Goal: Task Accomplishment & Management: Manage account settings

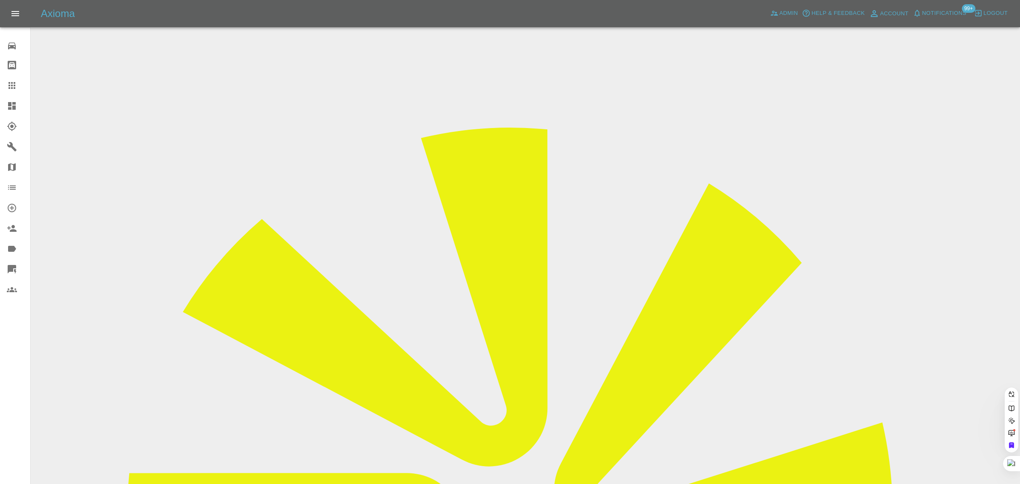
paste input "[EMAIL_ADDRESS][PERSON_NAME][DOMAIN_NAME]"
type input "[EMAIL_ADDRESS][PERSON_NAME][DOMAIN_NAME]"
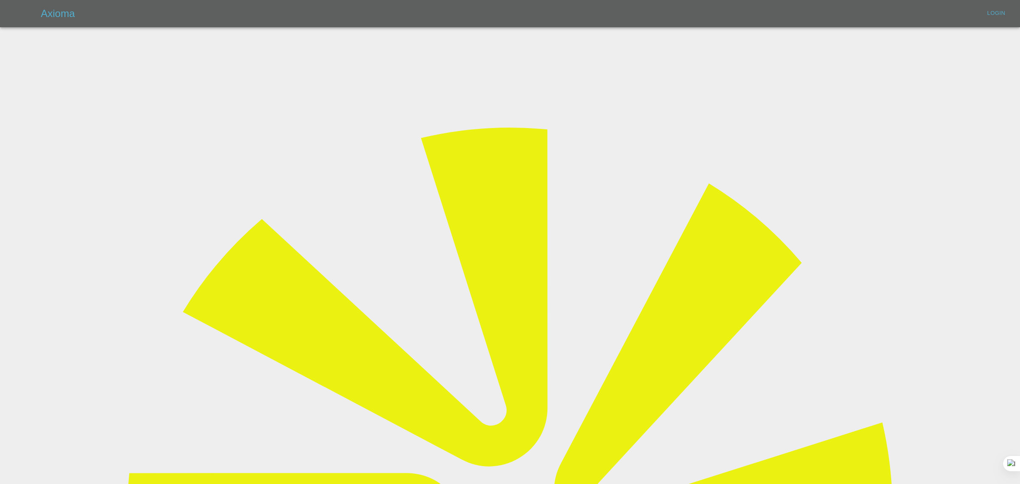
type input "[EMAIL_ADDRESS][DOMAIN_NAME]"
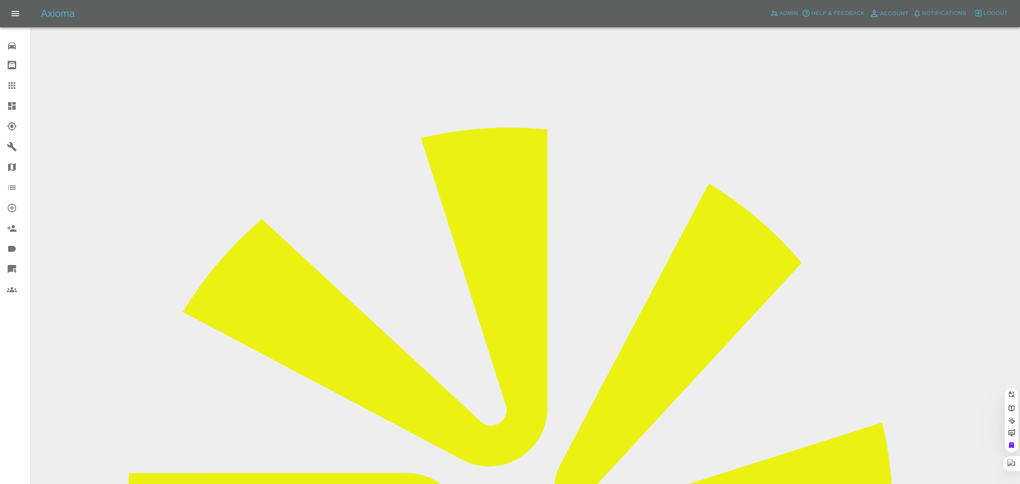
paste input "[EMAIL_ADDRESS][PERSON_NAME][DOMAIN_NAME]"
type input "[EMAIL_ADDRESS][PERSON_NAME][DOMAIN_NAME]"
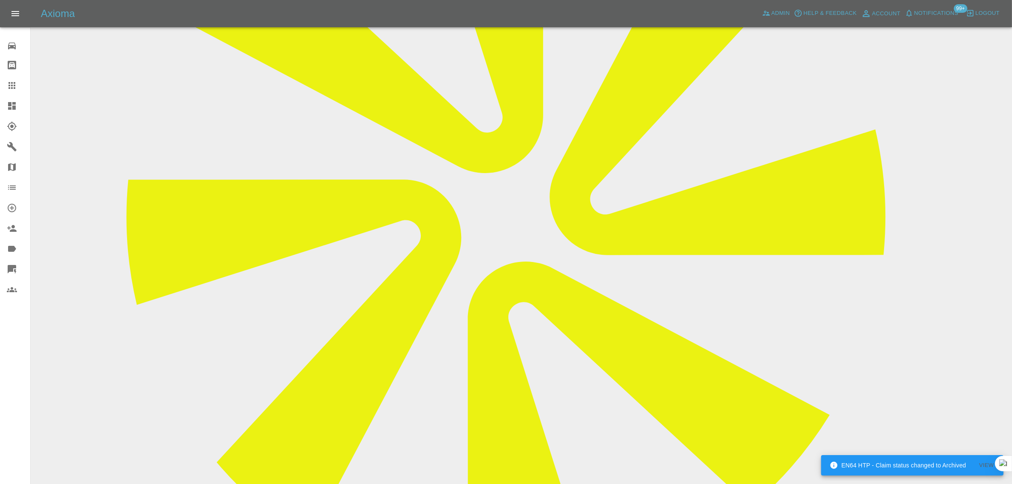
scroll to position [319, 0]
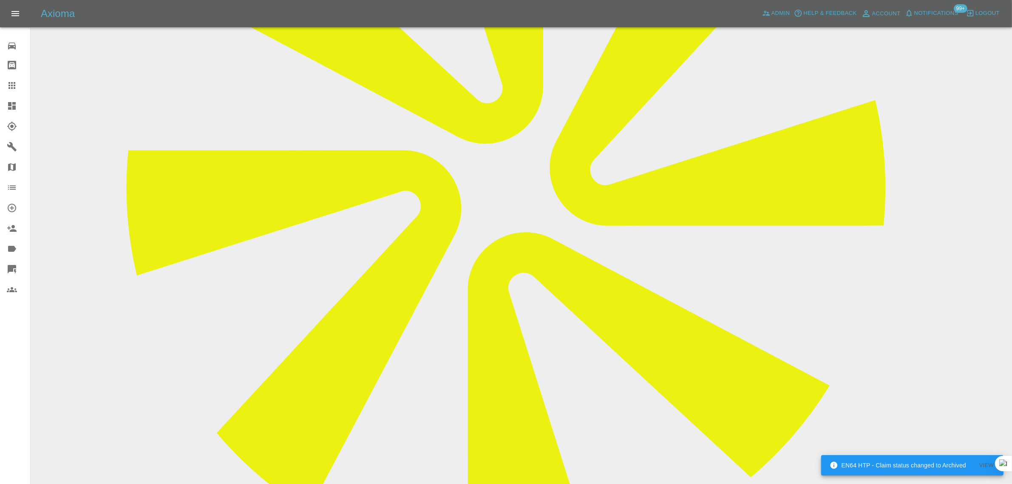
paste textarea "I am emailing to cancel my arranged appointment for [DATE] for [PERSON_NAME] of…"
type textarea "I am emailing to cancel my arranged appointment for [DATE] for [PERSON_NAME] of…"
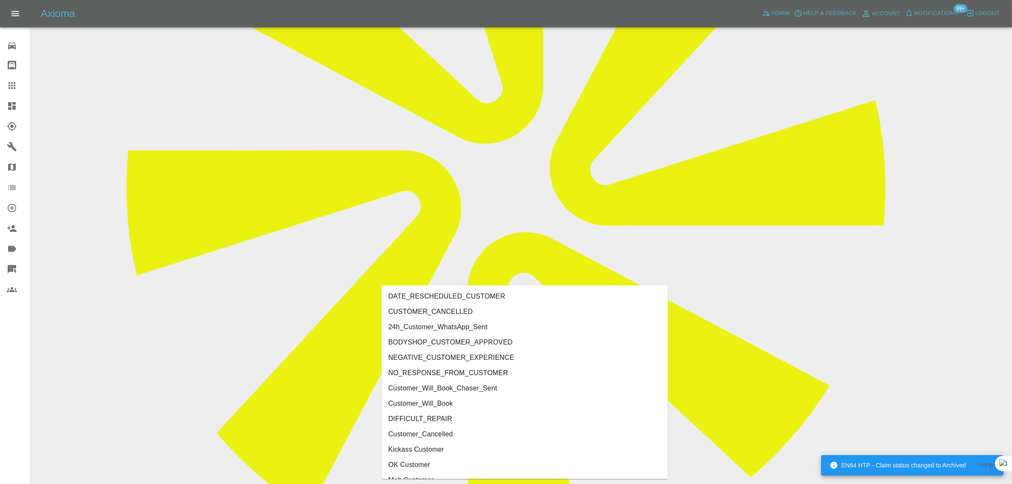
type input "cust"
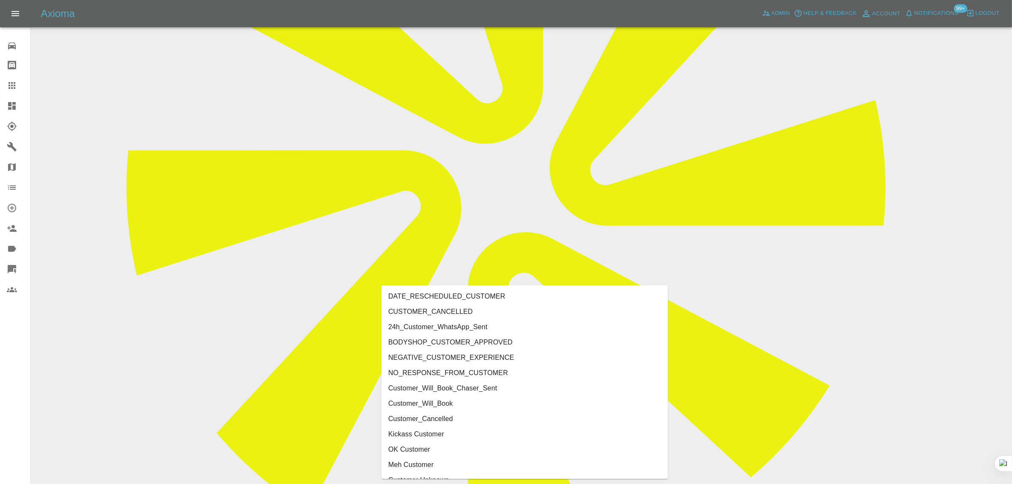
click at [475, 305] on li "CUSTOMER_CANCELLED" at bounding box center [525, 311] width 286 height 15
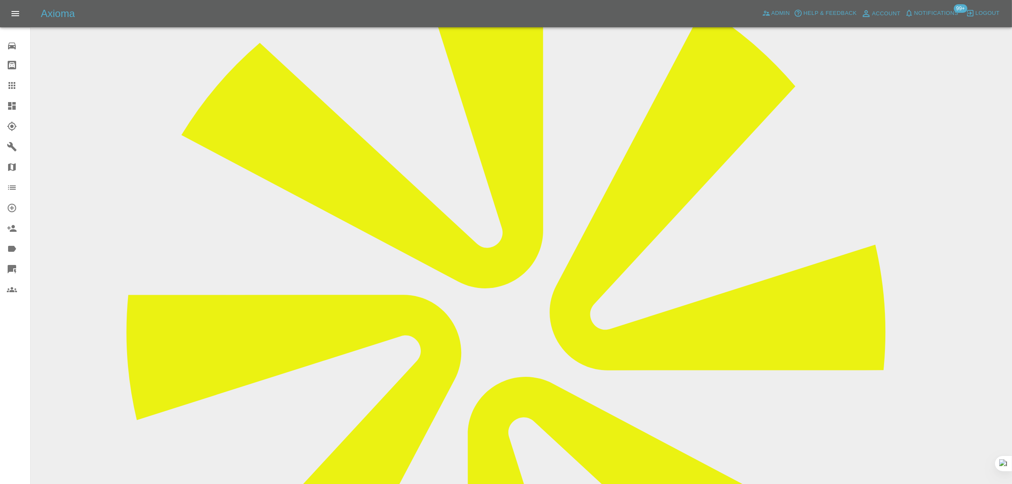
scroll to position [159, 0]
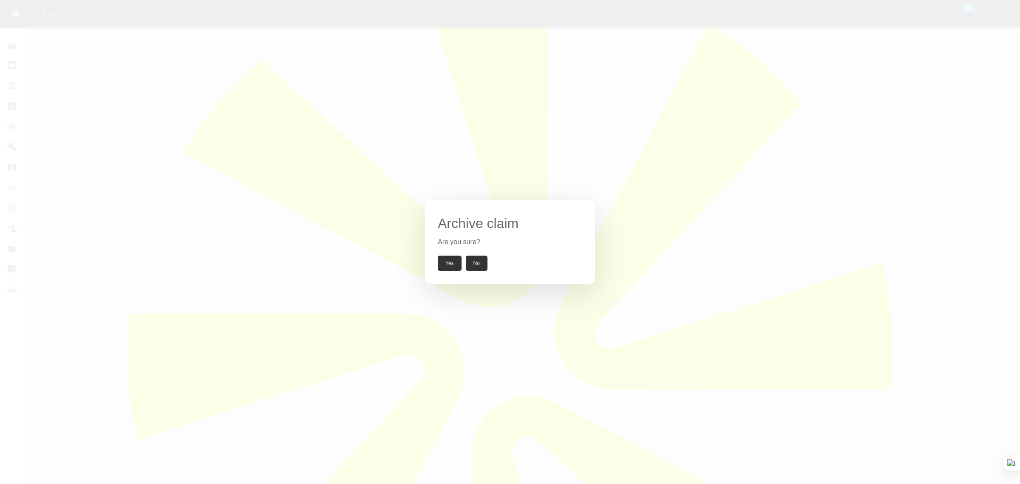
click at [449, 268] on button "Yes" at bounding box center [450, 262] width 24 height 15
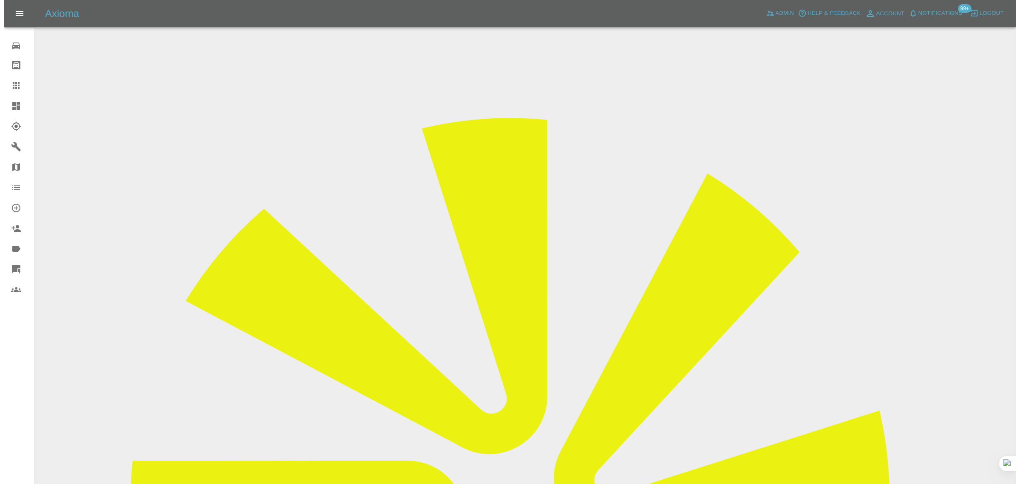
scroll to position [0, 0]
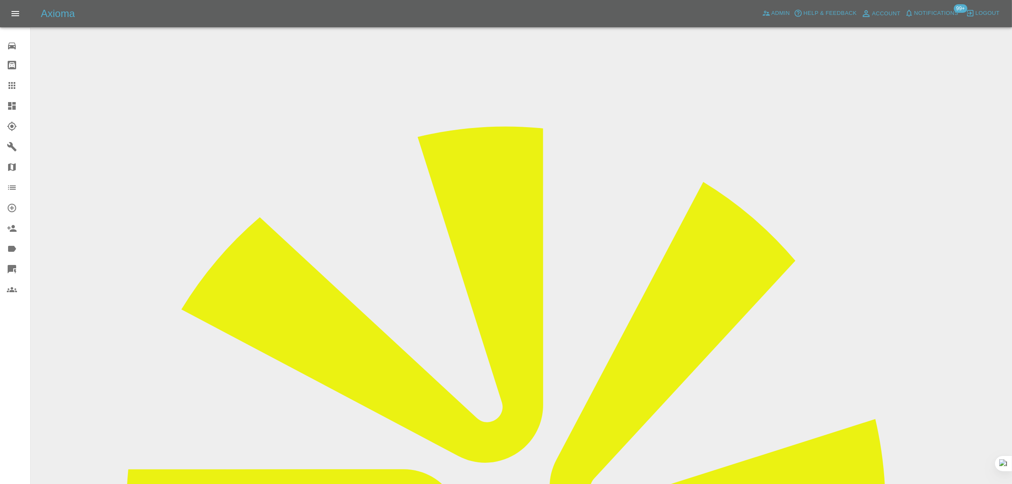
drag, startPoint x: 811, startPoint y: 130, endPoint x: 832, endPoint y: 134, distance: 21.3
copy tr "CDS S"
drag, startPoint x: 383, startPoint y: 146, endPoint x: 540, endPoint y: 145, distance: 156.4
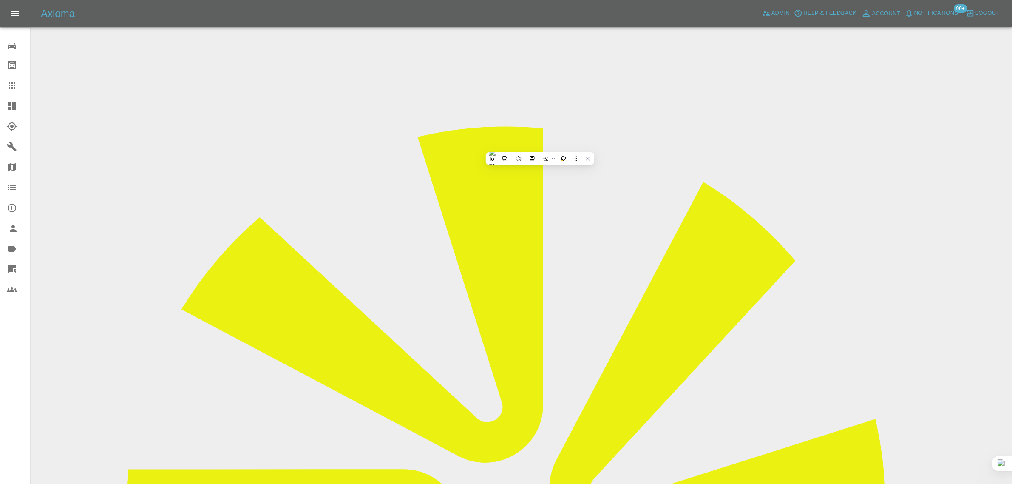
copy tr "Registration plates SA74RWU"
drag, startPoint x: 381, startPoint y: 221, endPoint x: 534, endPoint y: 244, distance: 154.7
copy tbody "Vehicle Location KA56HU Driver [PERSON_NAME]"
drag, startPoint x: 694, startPoint y: 368, endPoint x: 906, endPoint y: 365, distance: 212.1
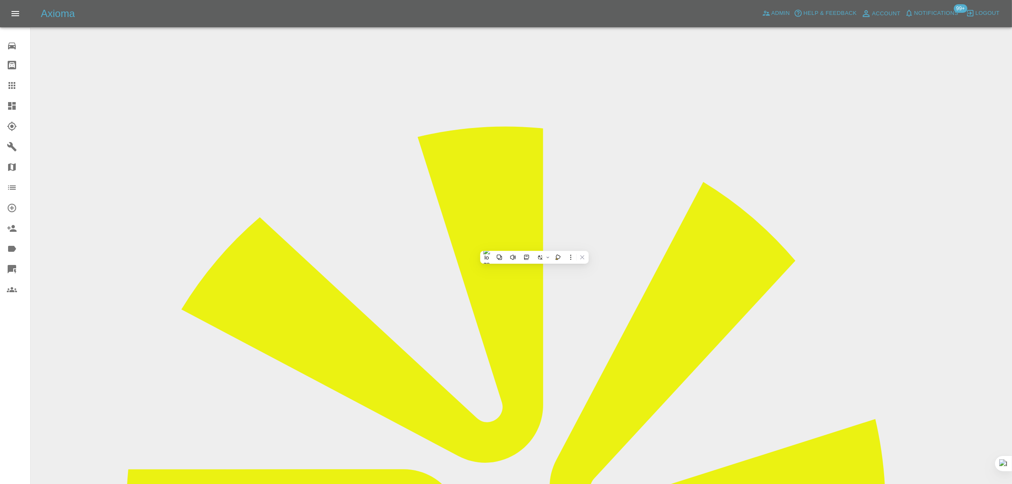
copy tbody "Repair Date [DATE]"
click at [15, 83] on icon at bounding box center [11, 85] width 7 height 7
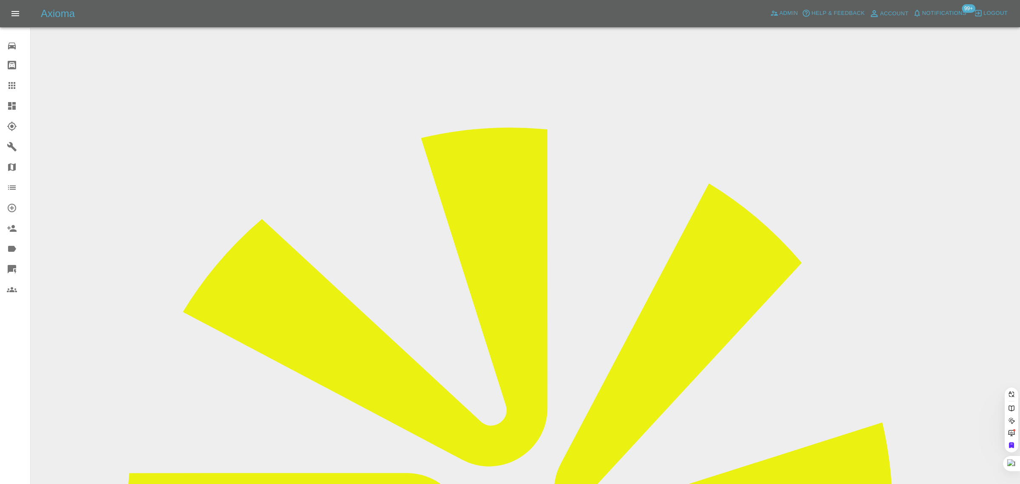
paste input "[EMAIL_ADDRESS][DOMAIN_NAME]"
type input "[EMAIL_ADDRESS][DOMAIN_NAME]"
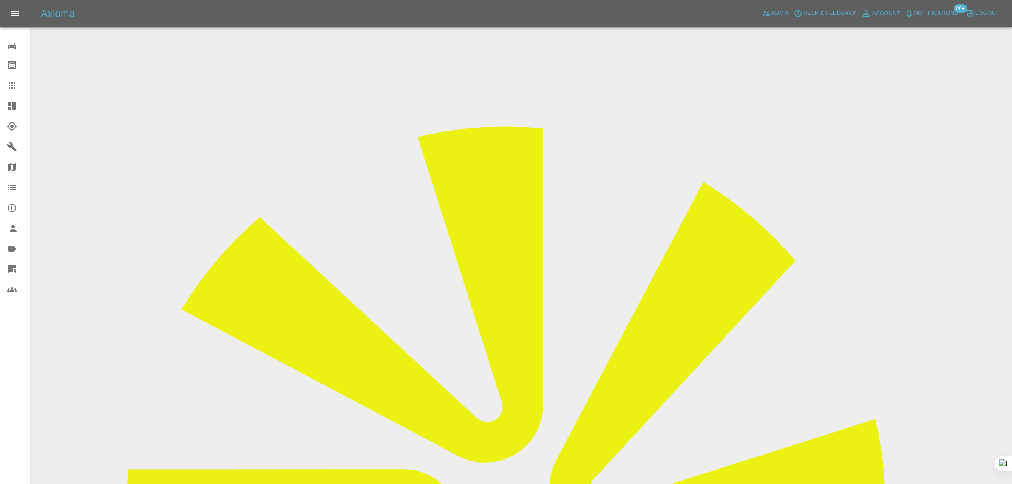
drag, startPoint x: 804, startPoint y: 132, endPoint x: 832, endPoint y: 130, distance: 27.3
copy tr "XT Auto"
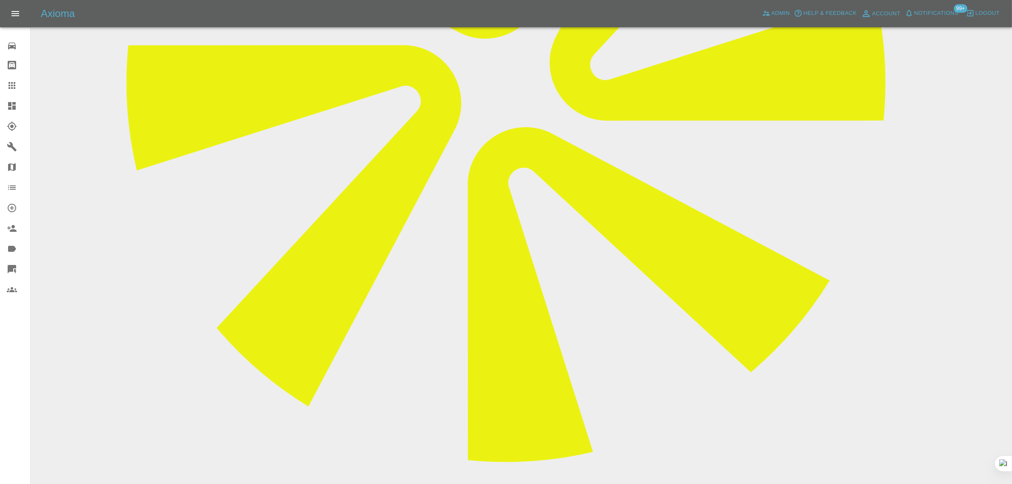
scroll to position [478, 0]
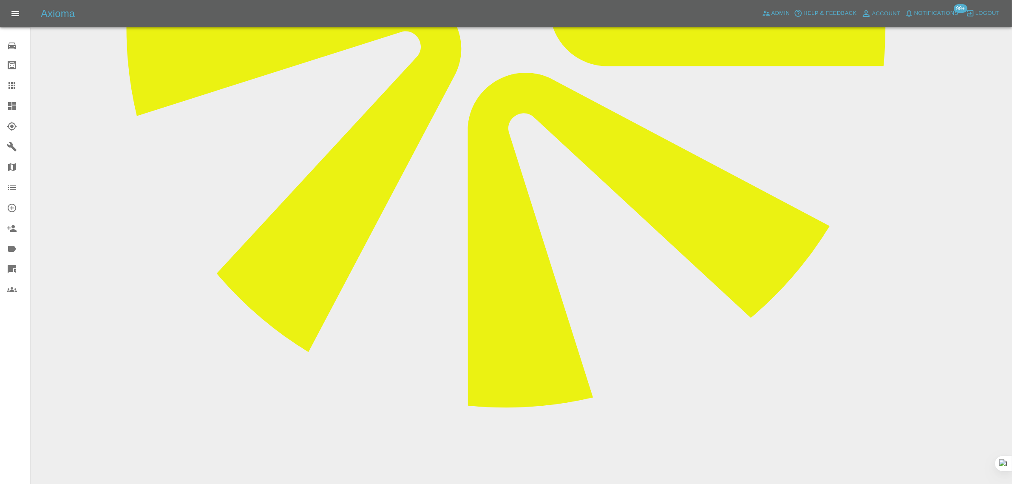
drag, startPoint x: 504, startPoint y: 338, endPoint x: 541, endPoint y: 337, distance: 36.6
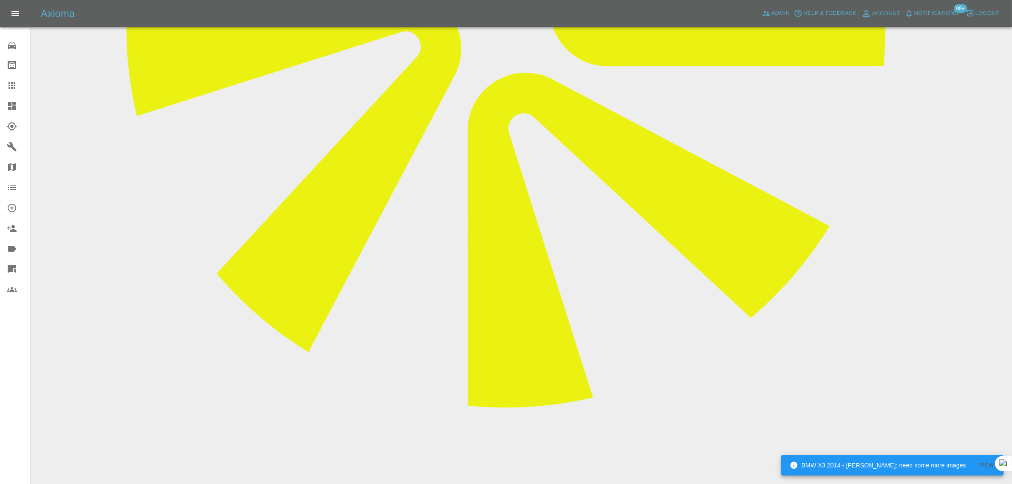
scroll to position [159, 0]
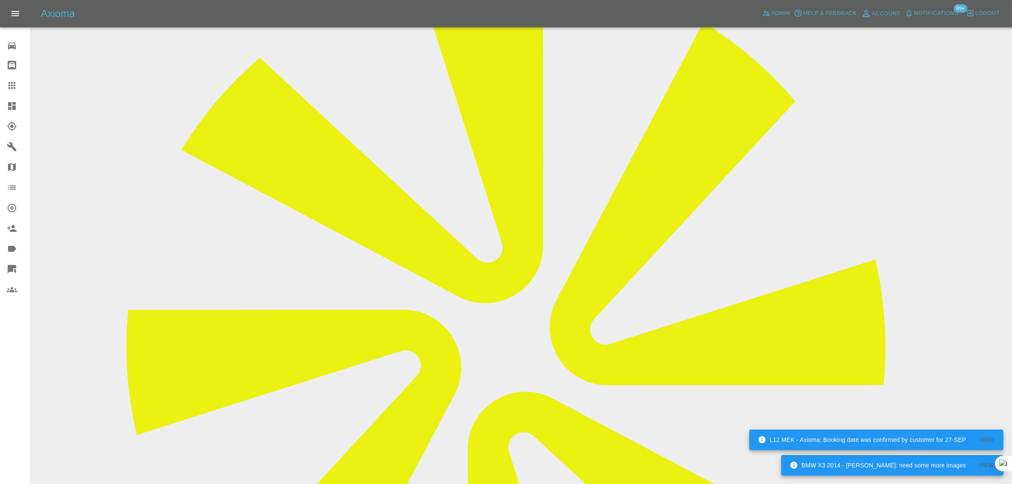
click at [9, 86] on icon at bounding box center [11, 85] width 7 height 7
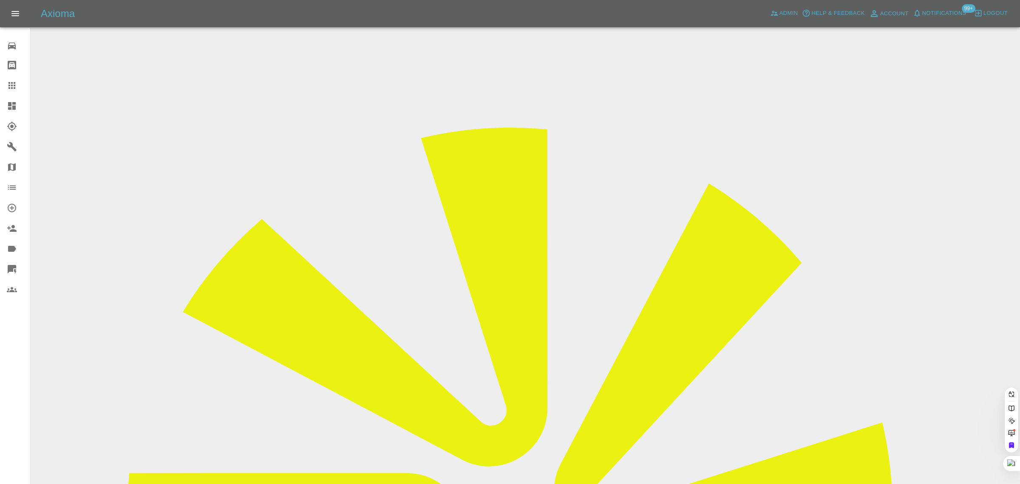
paste input "[EMAIL_ADDRESS][DOMAIN_NAME]"
type input "[EMAIL_ADDRESS][DOMAIN_NAME]"
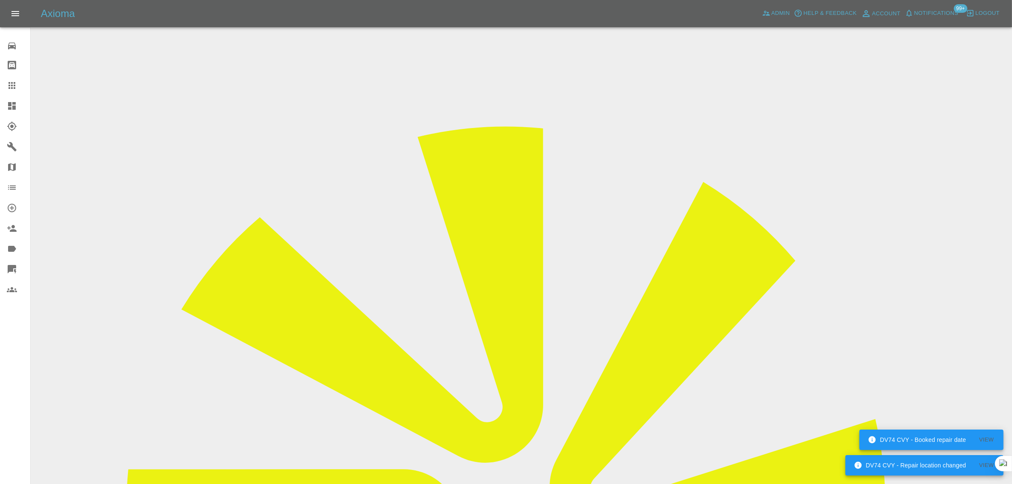
scroll to position [372, 0]
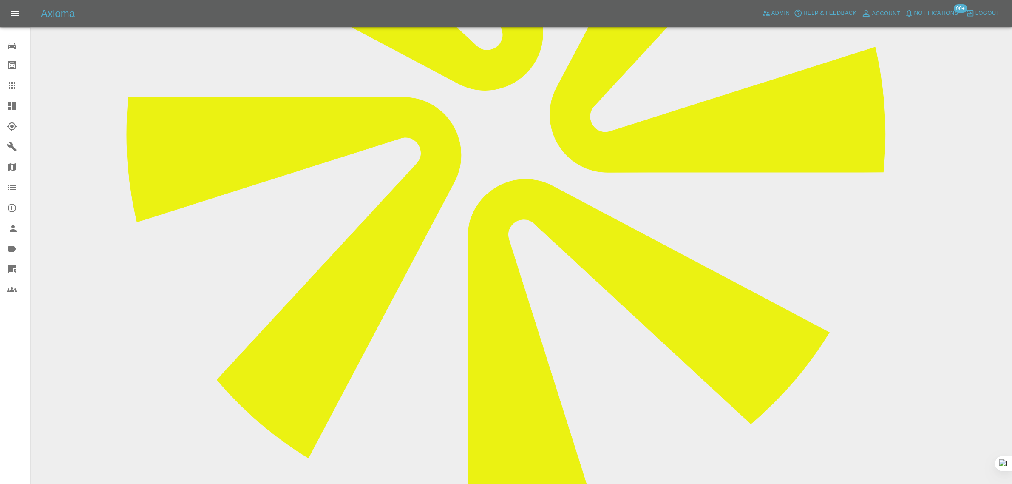
click at [18, 86] on div at bounding box center [19, 85] width 24 height 10
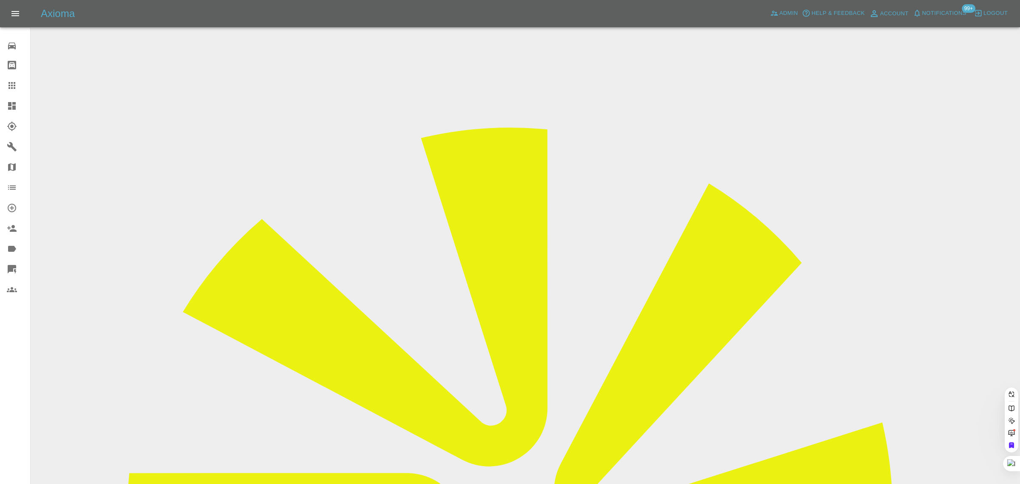
paste input "[EMAIL_ADDRESS][DOMAIN_NAME]"
type input "[EMAIL_ADDRESS][DOMAIN_NAME]"
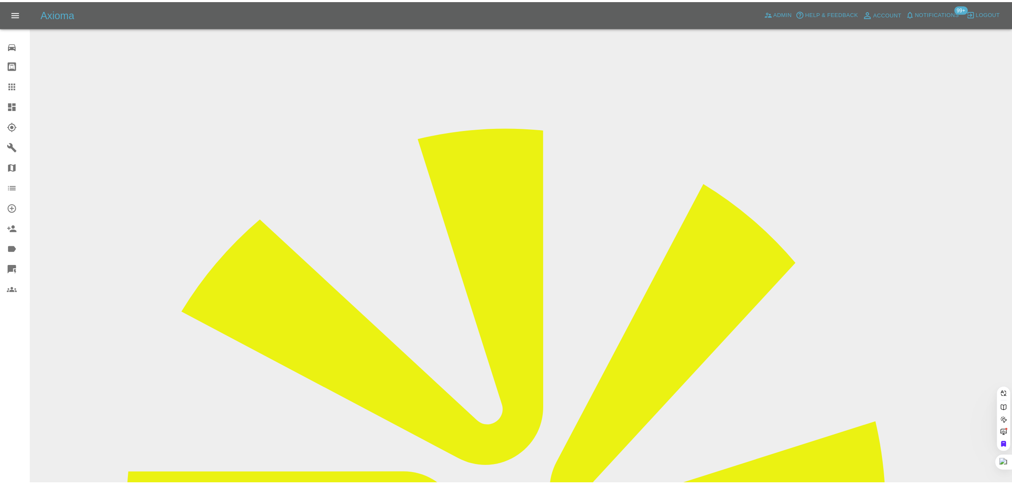
scroll to position [0, 0]
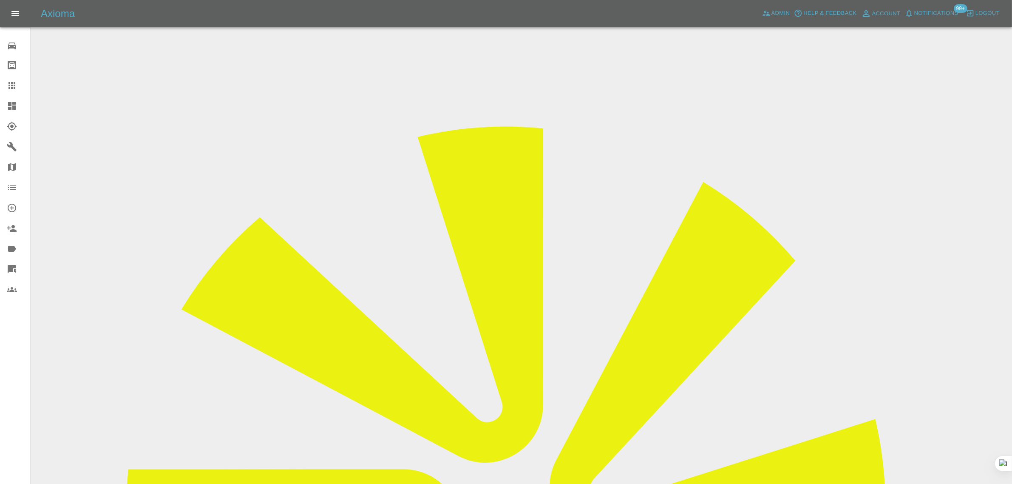
click at [8, 89] on icon at bounding box center [12, 85] width 10 height 10
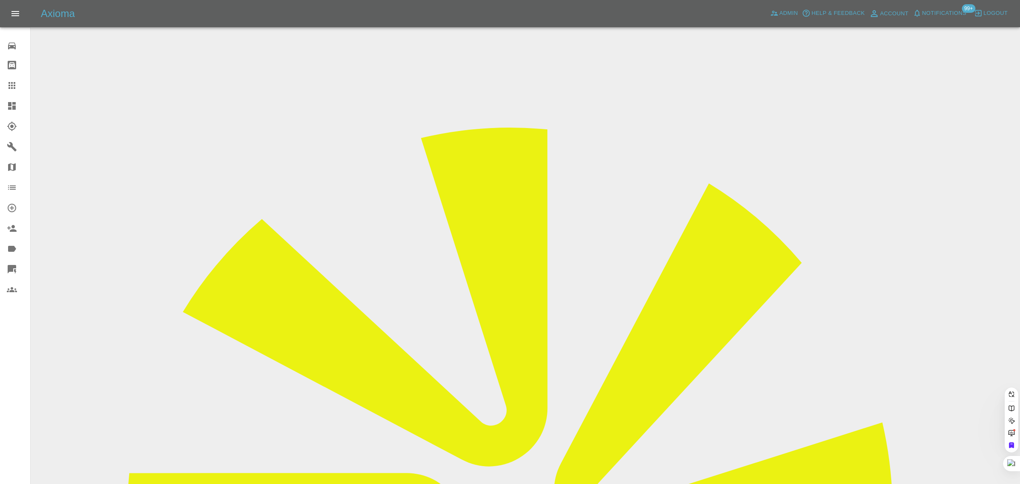
paste input "KT65 VEP"
type input "KT65VEP"
click at [784, 12] on span "Admin" at bounding box center [788, 13] width 19 height 10
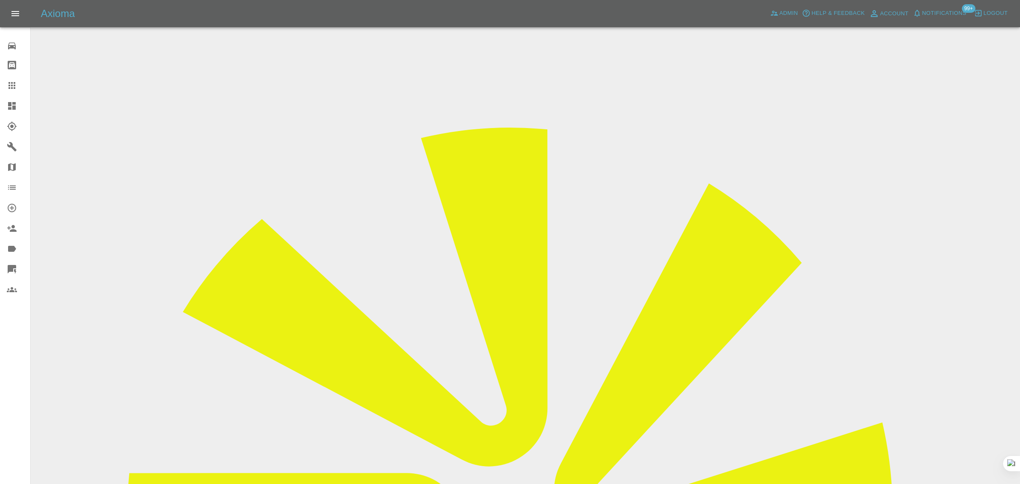
paste input "KT65 VEP"
type input "KT65VEP"
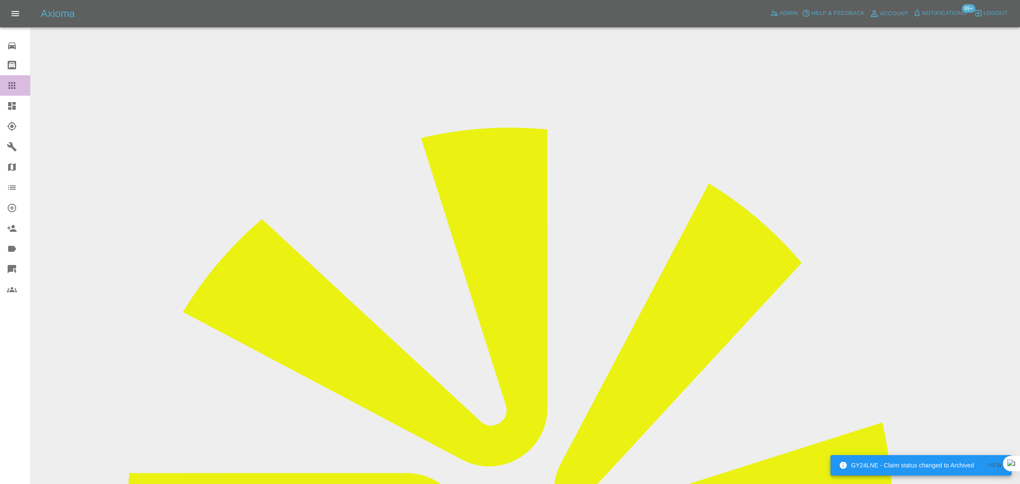
click at [15, 84] on icon at bounding box center [12, 85] width 10 height 10
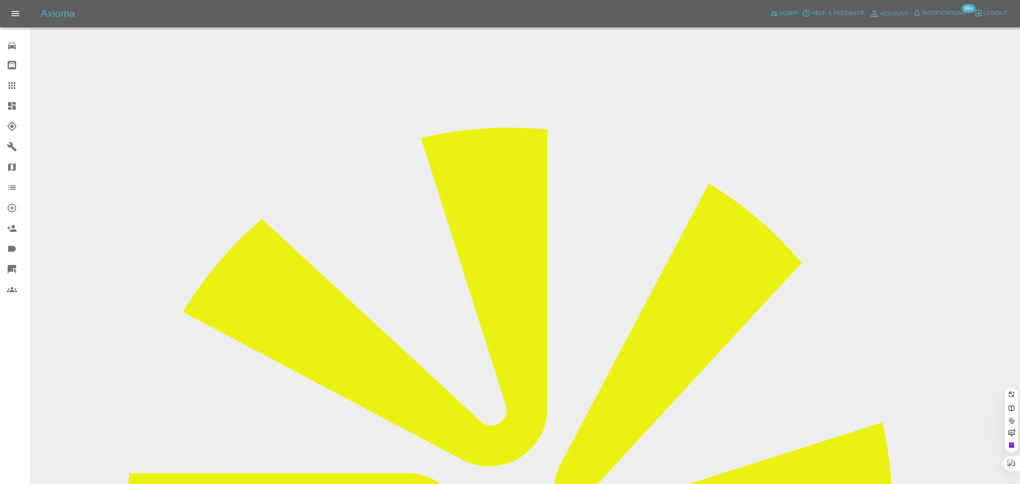
type input "KT"
type input "KT65"
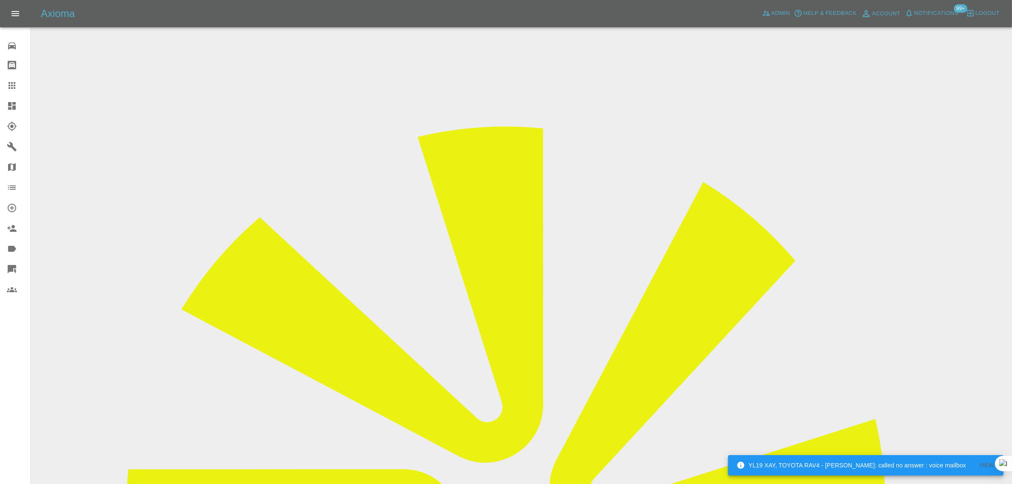
click at [11, 76] on link "Claims" at bounding box center [15, 85] width 30 height 20
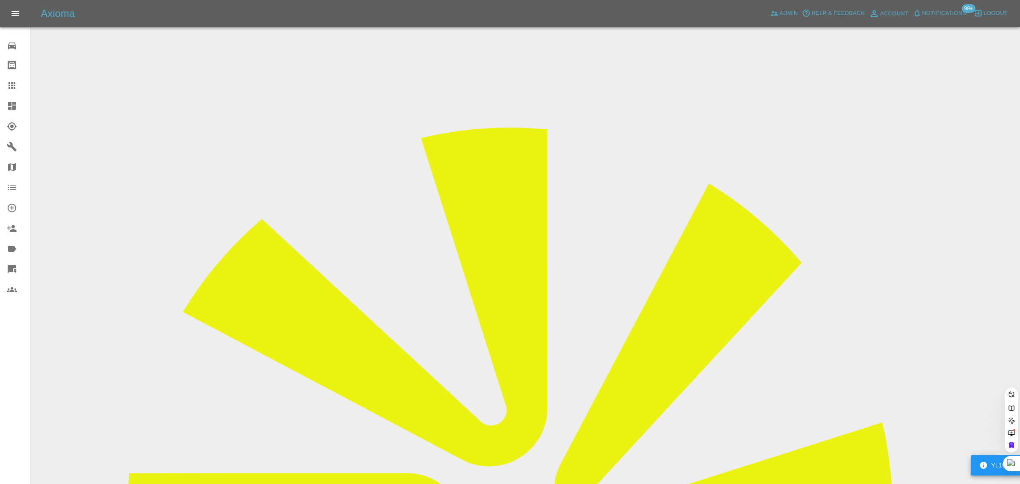
paste input "[DOMAIN_NAME][EMAIL_ADDRESS][DOMAIN_NAME]"
type input "[DOMAIN_NAME][EMAIL_ADDRESS][DOMAIN_NAME]"
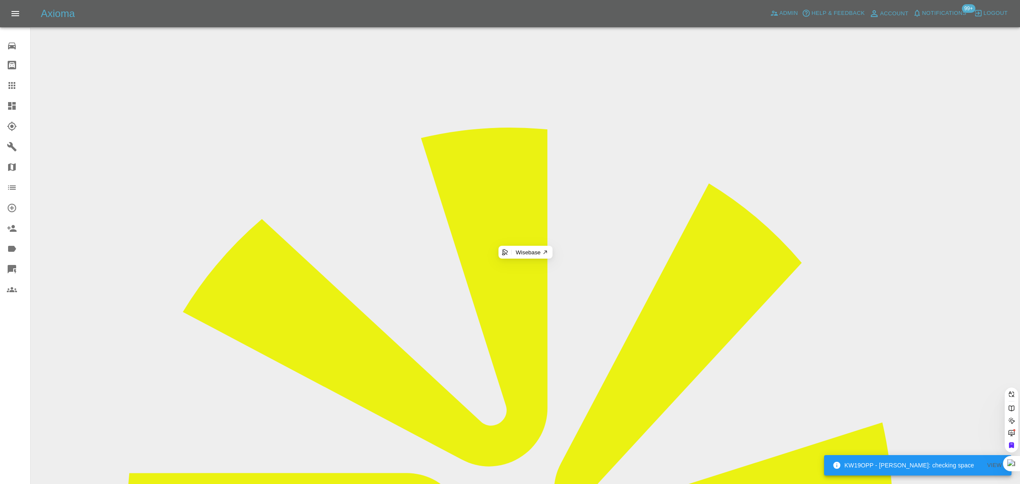
scroll to position [0, 1]
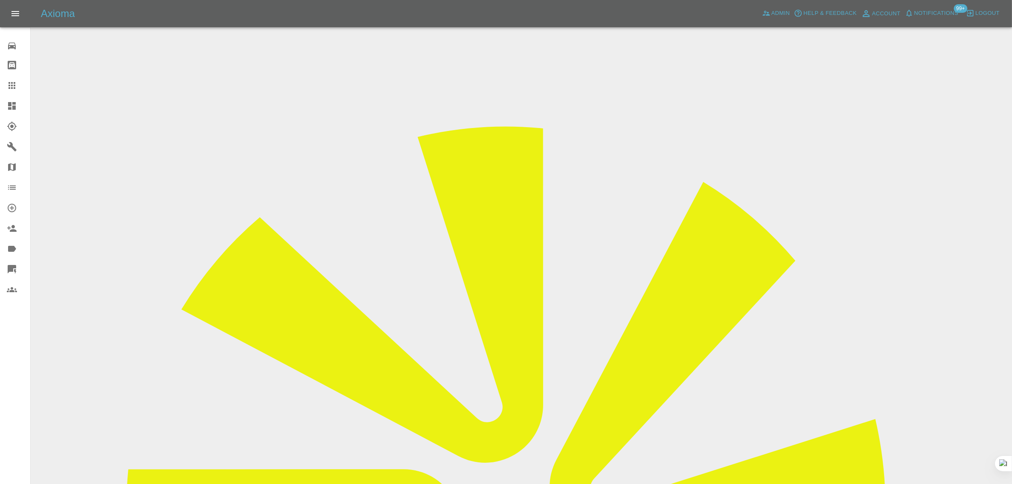
click at [20, 81] on div at bounding box center [19, 85] width 24 height 10
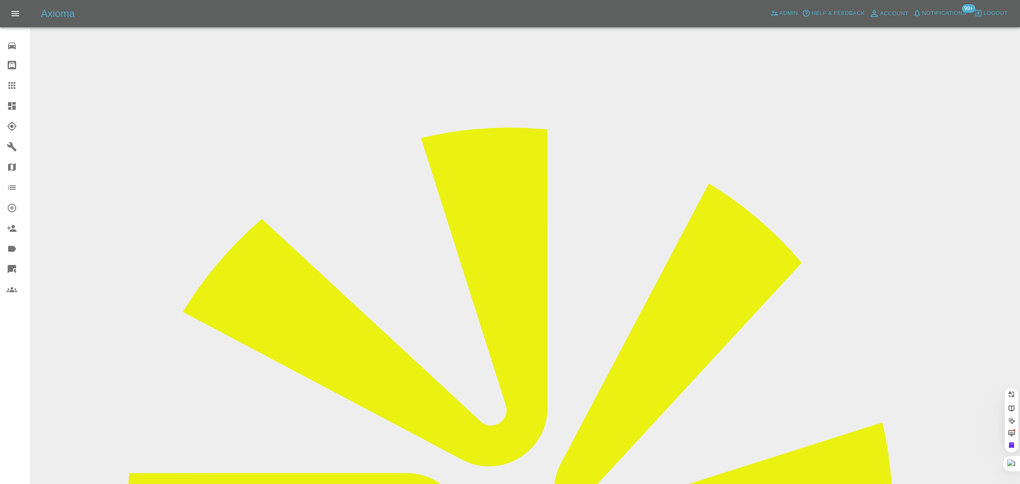
paste input "[EMAIL_ADDRESS][DOMAIN_NAME]"
type input "[EMAIL_ADDRESS][DOMAIN_NAME]"
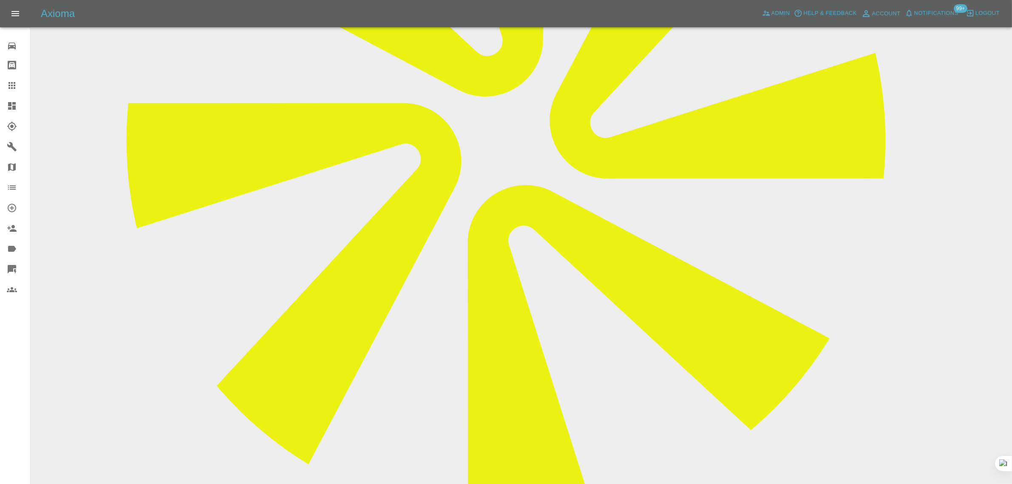
scroll to position [372, 0]
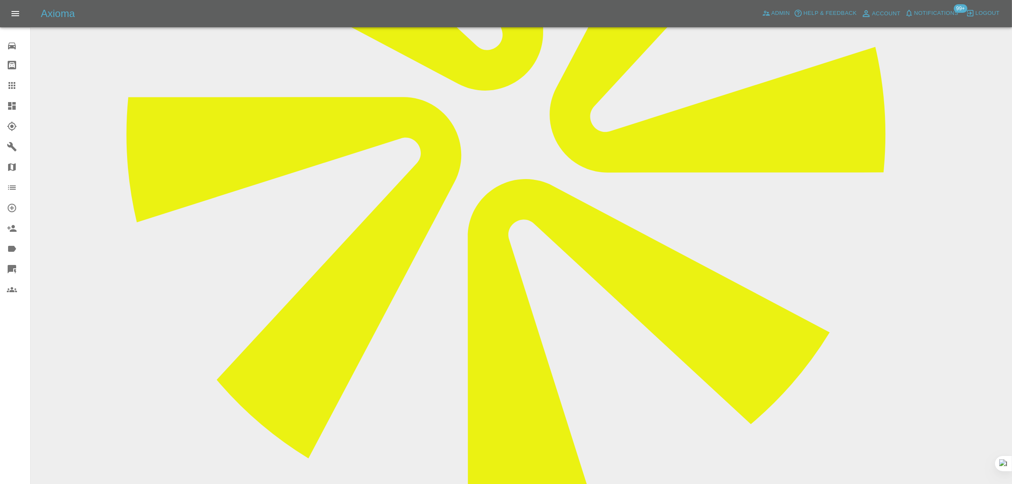
paste textarea "I was told you can't do the repair because it's a Dent that just needs popping …"
type textarea "I was told you can't do the repair because it's a Dent that just needs popping …"
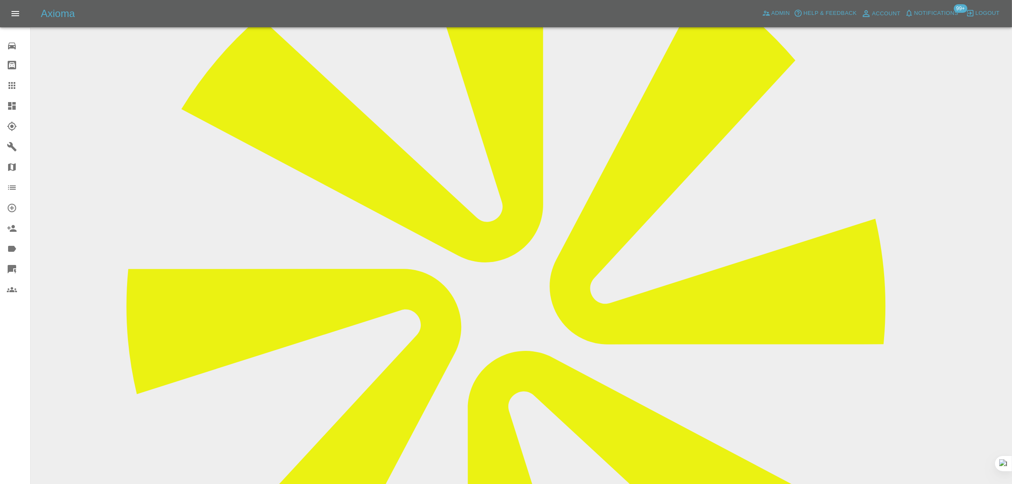
scroll to position [53, 0]
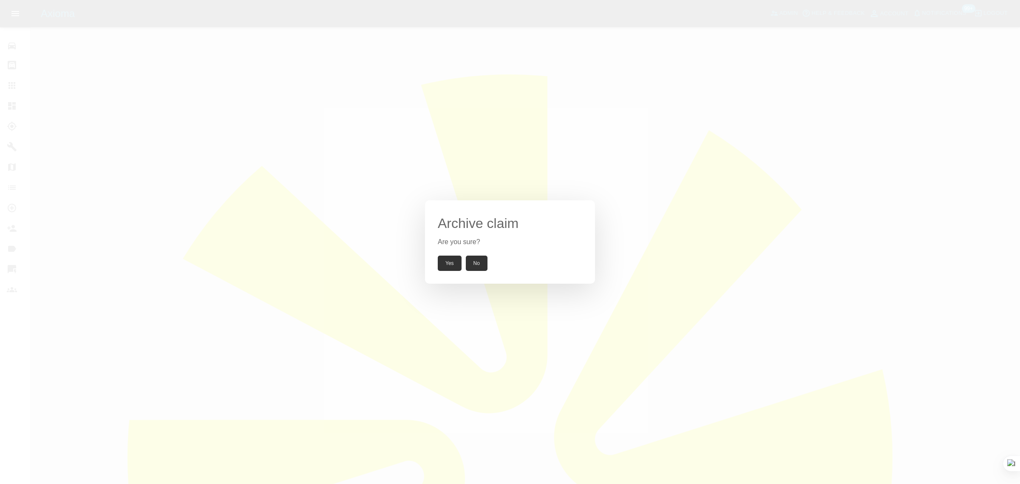
drag, startPoint x: 456, startPoint y: 269, endPoint x: 448, endPoint y: 263, distance: 8.8
click at [455, 268] on button "Yes" at bounding box center [450, 262] width 24 height 15
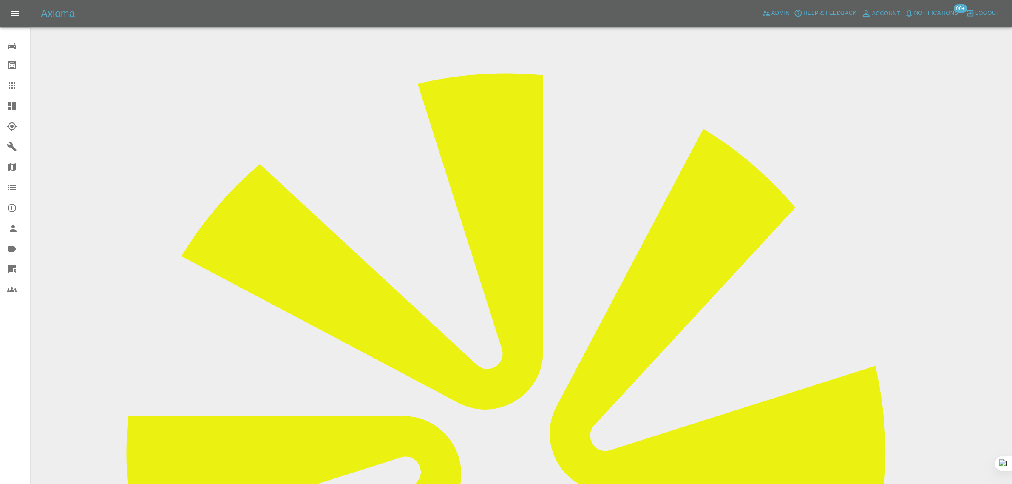
click at [15, 81] on icon at bounding box center [12, 85] width 10 height 10
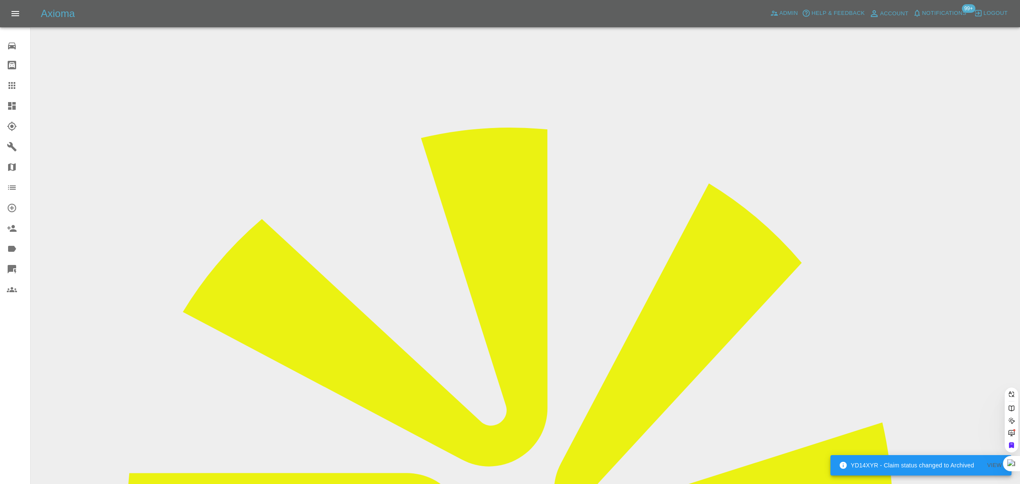
paste input "[EMAIL_ADDRESS][DOMAIN_NAME]"
type input "[EMAIL_ADDRESS][DOMAIN_NAME]"
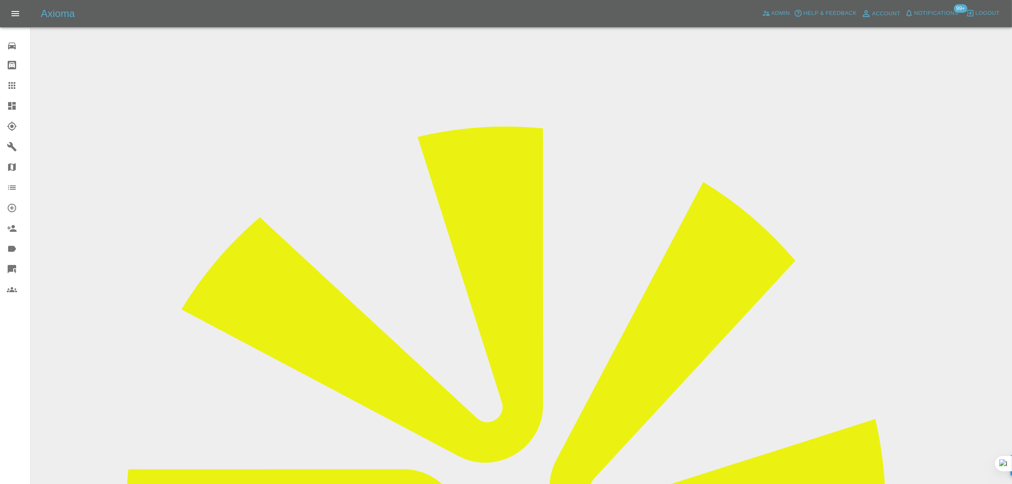
click at [8, 373] on div "0 Repair home Bodyshop home Claims Dashboard Explorer Garages Map Organization …" at bounding box center [15, 242] width 31 height 484
click at [9, 77] on link "Claims" at bounding box center [15, 85] width 30 height 20
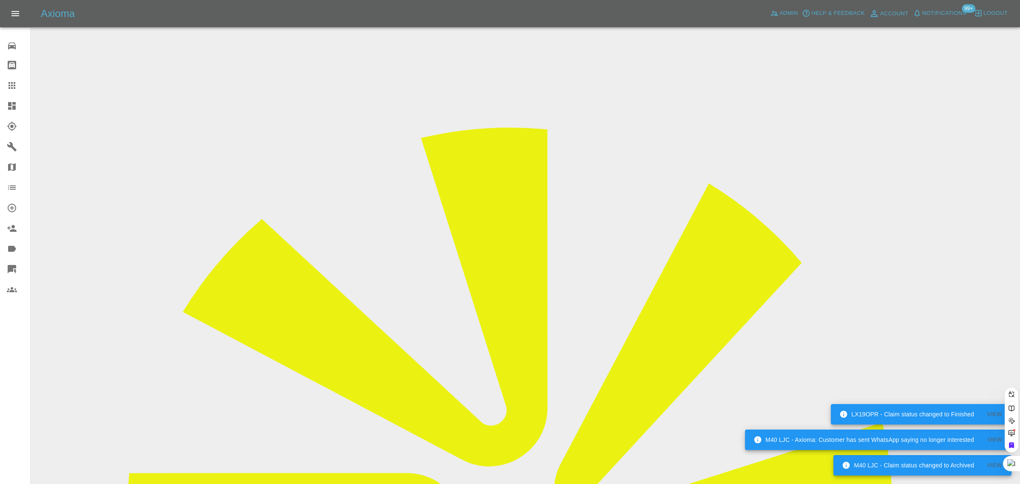
paste input "[EMAIL_ADDRESS][DOMAIN_NAME]"
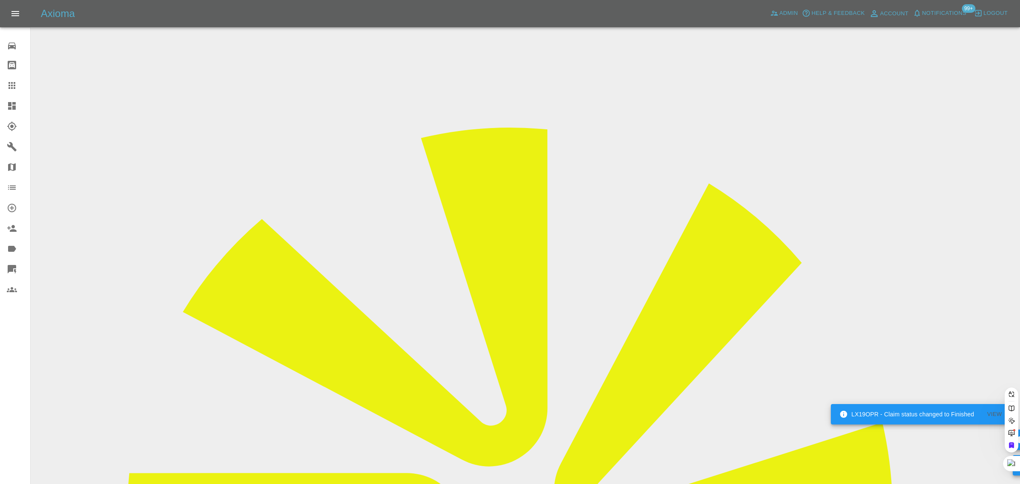
type input "[EMAIL_ADDRESS][DOMAIN_NAME]"
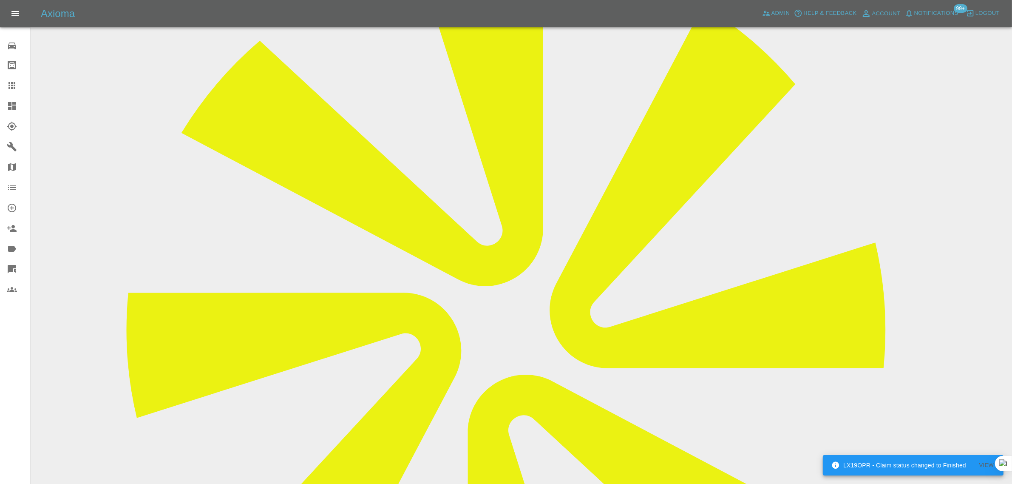
scroll to position [372, 0]
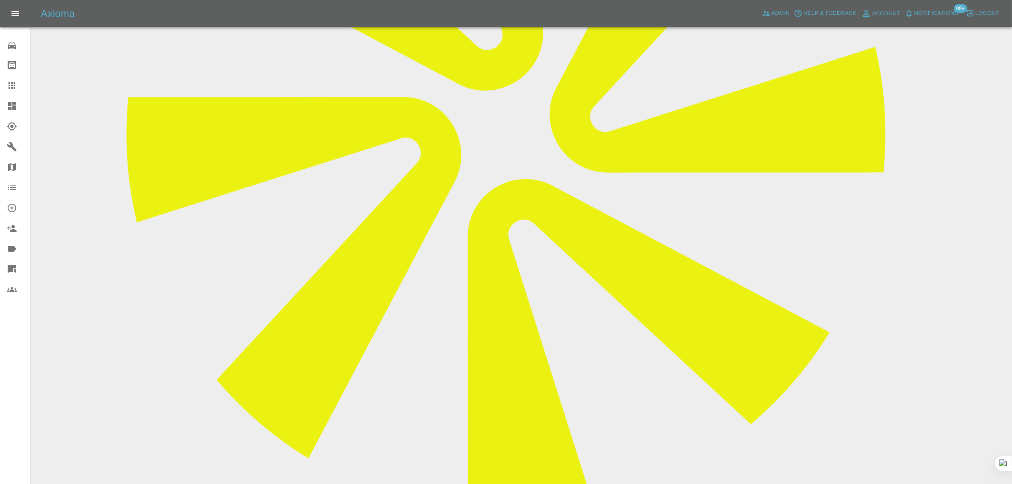
paste textarea "Repairs no longer required. Thanks"
type textarea "Repairs no longer required. Thanks"
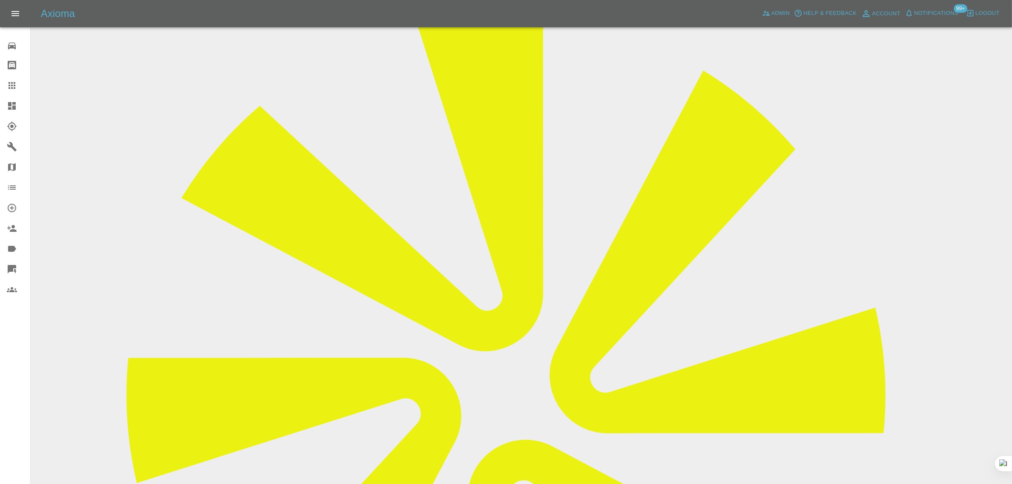
scroll to position [53, 0]
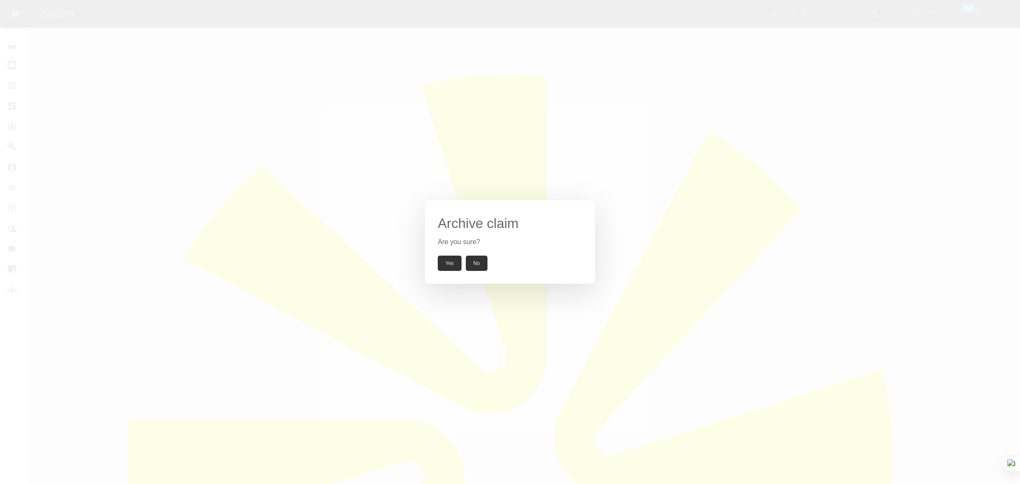
click at [445, 266] on button "Yes" at bounding box center [450, 262] width 24 height 15
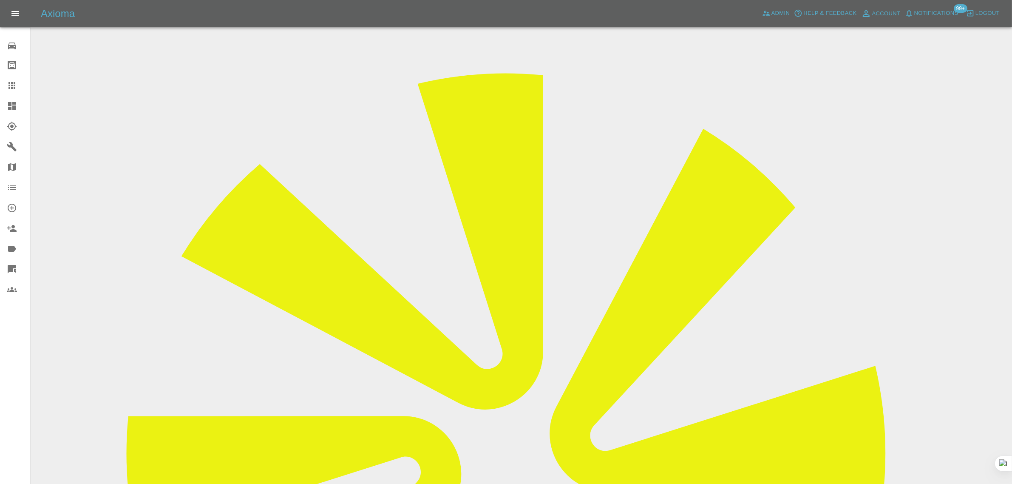
click at [20, 87] on div at bounding box center [19, 85] width 24 height 10
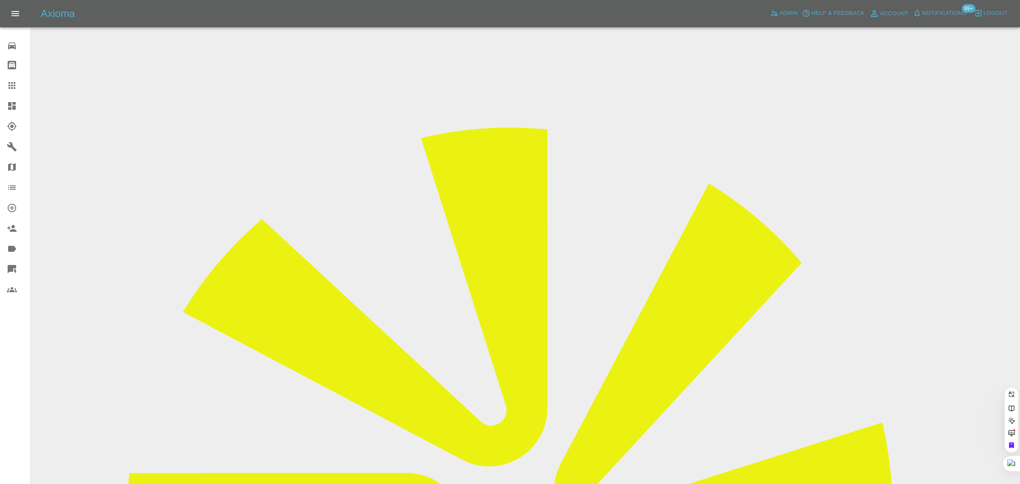
paste input "[EMAIL_ADDRESS][DOMAIN_NAME]"
type input "[EMAIL_ADDRESS][DOMAIN_NAME]"
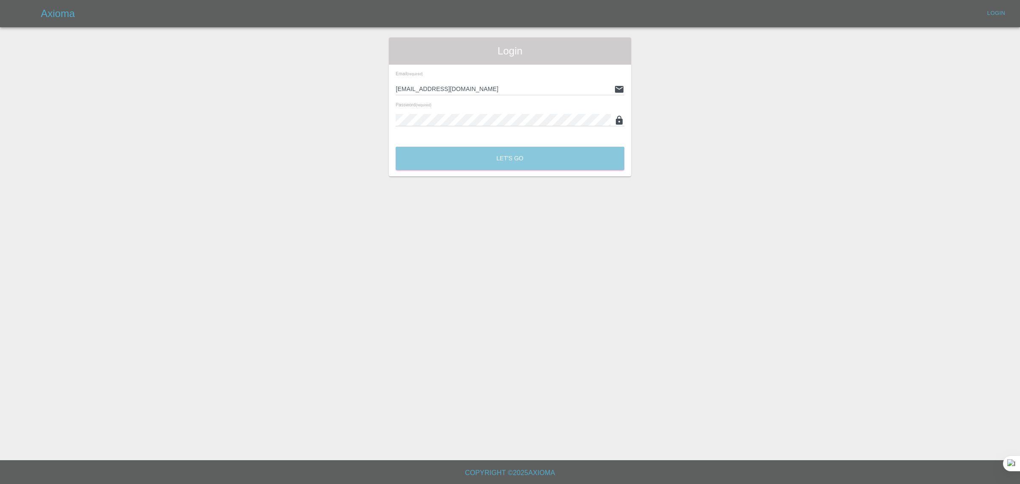
click at [530, 153] on button "Let's Go" at bounding box center [510, 158] width 229 height 23
